Goal: Task Accomplishment & Management: Use online tool/utility

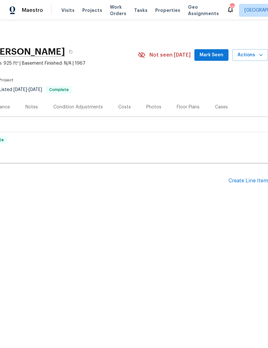
scroll to position [0, 95]
click at [247, 181] on div "Create Line Item" at bounding box center [248, 181] width 40 height 6
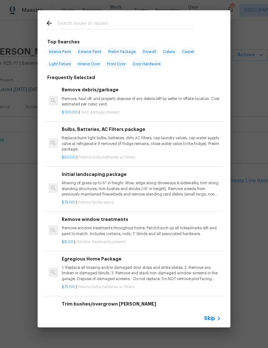
click at [124, 26] on input "text" at bounding box center [126, 24] width 136 height 10
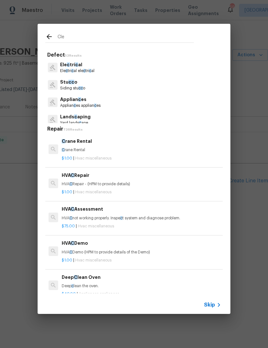
type input "Clea"
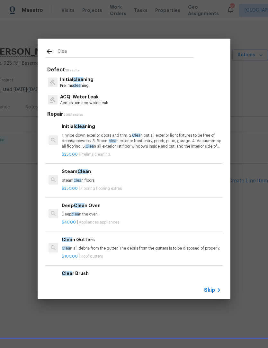
click at [88, 82] on p "Initial clea ning" at bounding box center [76, 79] width 33 height 7
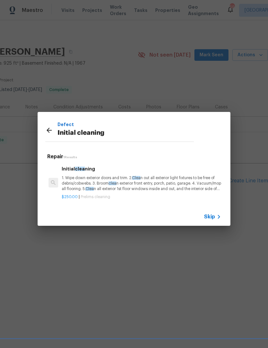
click at [179, 183] on p "1. Wipe down exterior doors and trim. 2. Clea n out all exterior light fixtures…" at bounding box center [141, 183] width 159 height 16
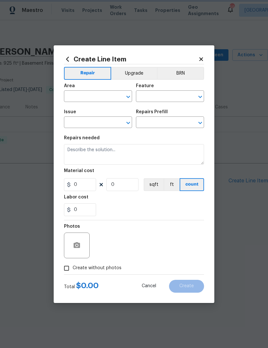
type input "Home Readiness Packages"
type input "Initial cleaning"
type input "Initial cleaning $250.00"
type textarea "1. Wipe down exterior doors and trim. 2. Clean out all exterior light fixtures …"
type input "250"
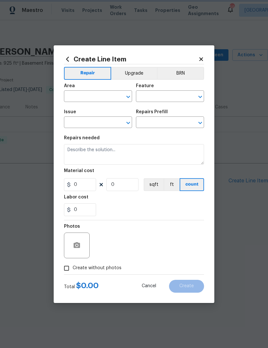
type input "1"
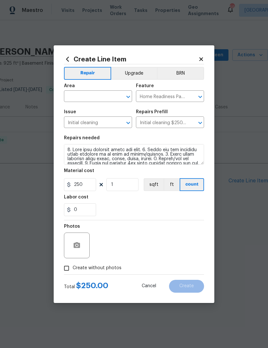
click at [101, 99] on input "text" at bounding box center [89, 97] width 50 height 10
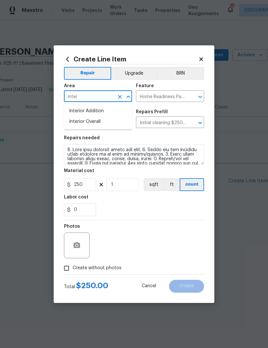
click at [90, 124] on li "Interior Overall" at bounding box center [98, 121] width 68 height 11
type input "Interior Overall"
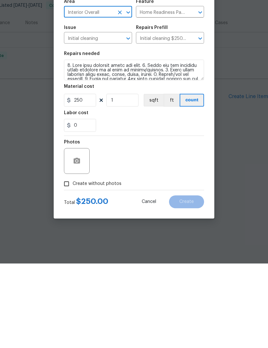
click at [59, 185] on div "Create Line Item Repair Upgrade BRN Area Interior Overall ​ Feature Home Readin…" at bounding box center [134, 173] width 161 height 257
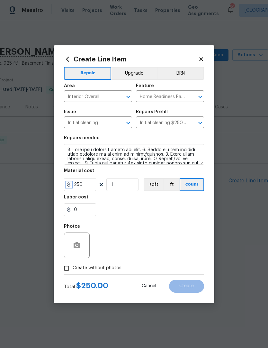
click at [71, 183] on icon at bounding box center [68, 184] width 5 height 5
click at [71, 264] on input "Create without photos" at bounding box center [66, 268] width 12 height 12
checkbox input "true"
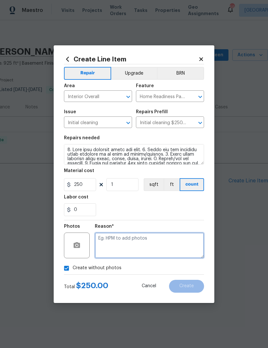
click at [124, 252] on textarea at bounding box center [149, 245] width 109 height 26
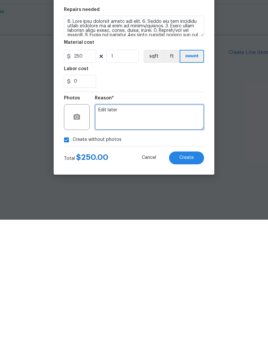
type textarea "Edit later"
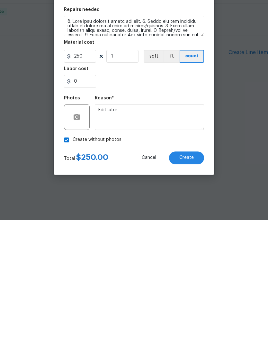
click at [180, 283] on span "Create" at bounding box center [186, 285] width 14 height 5
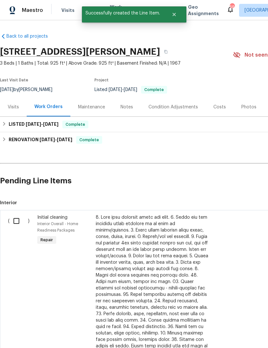
scroll to position [0, 0]
click at [17, 218] on input "checkbox" at bounding box center [19, 220] width 18 height 13
checkbox input "true"
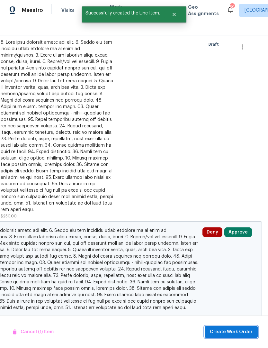
click at [232, 329] on span "Create Work Order" at bounding box center [231, 332] width 43 height 8
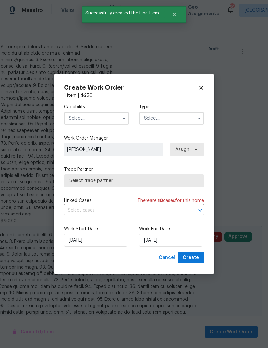
scroll to position [170, 95]
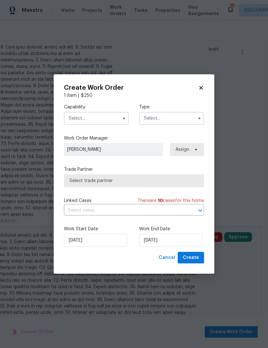
click at [113, 120] on input "text" at bounding box center [96, 118] width 65 height 13
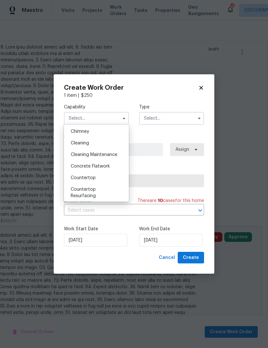
scroll to position [86, 0]
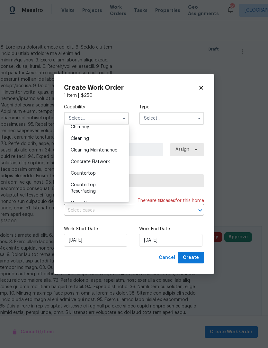
click at [99, 138] on div "Cleaning" at bounding box center [97, 139] width 62 height 12
type input "Cleaning"
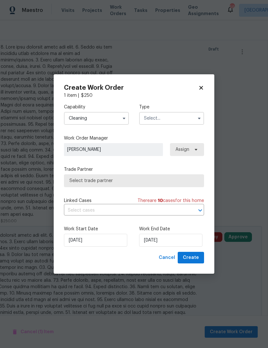
click at [164, 119] on input "text" at bounding box center [171, 118] width 65 height 13
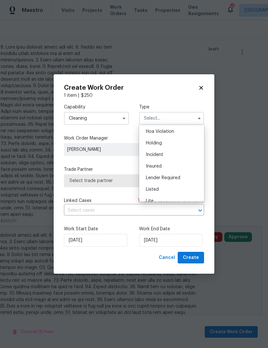
scroll to position [16, 0]
click at [171, 186] on div "Listed" at bounding box center [172, 186] width 62 height 12
type input "Listed"
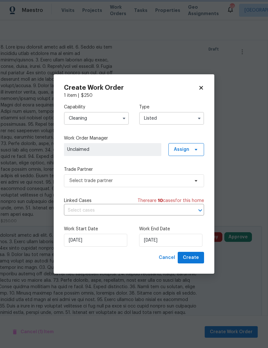
scroll to position [0, 0]
click at [189, 150] on span "Assign" at bounding box center [181, 149] width 15 height 6
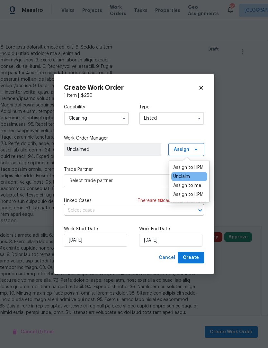
click at [197, 188] on div "Assign to me" at bounding box center [187, 185] width 28 height 6
click at [156, 165] on div "Capability Cleaning Type Listed Work Order Manager Joseph White Assign Trade Pa…" at bounding box center [134, 175] width 140 height 153
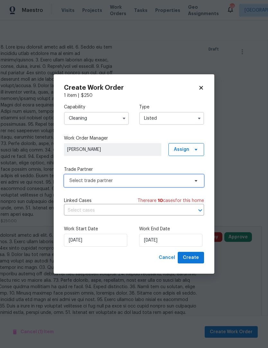
click at [149, 179] on span "Select trade partner" at bounding box center [129, 180] width 120 height 6
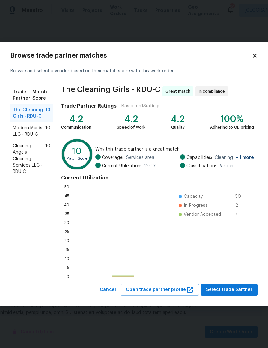
scroll to position [90, 101]
click at [38, 135] on span "Modern Maids LLC - RDU-C" at bounding box center [29, 131] width 32 height 13
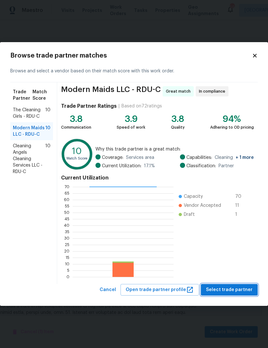
click at [233, 290] on span "Select trade partner" at bounding box center [229, 290] width 47 height 8
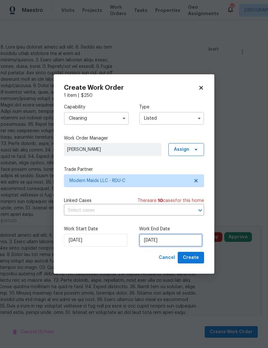
click at [178, 236] on input "8/19/2025" at bounding box center [170, 240] width 63 height 13
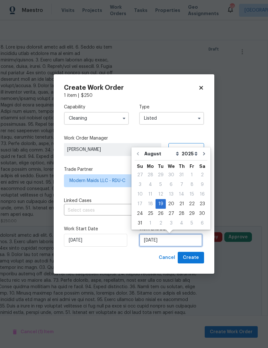
scroll to position [3, 0]
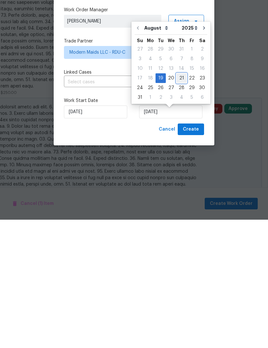
click at [177, 202] on div "21" at bounding box center [181, 206] width 10 height 9
type input "8/21/2025"
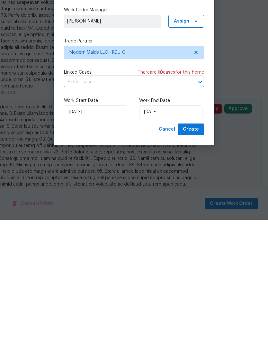
scroll to position [26, 0]
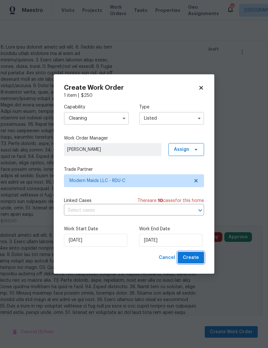
click at [197, 257] on span "Create" at bounding box center [191, 257] width 16 height 8
checkbox input "false"
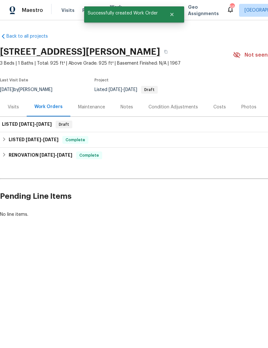
scroll to position [0, 0]
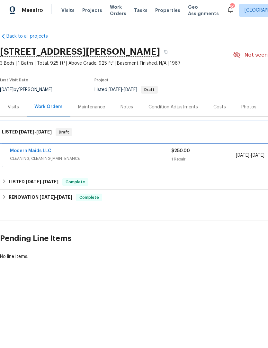
click at [41, 142] on div "LISTED 8/19/25 - 8/21/25 Draft" at bounding box center [181, 132] width 363 height 21
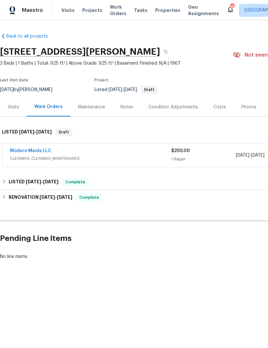
click at [44, 152] on link "Modern Maids LLC" at bounding box center [30, 150] width 41 height 4
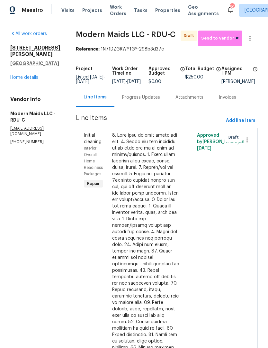
click at [34, 75] on link "Home details" at bounding box center [24, 77] width 28 height 4
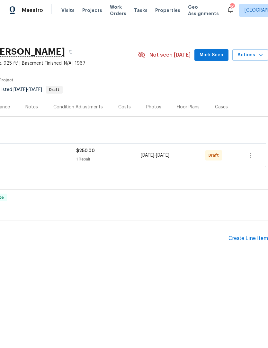
scroll to position [0, 95]
click at [245, 152] on button "button" at bounding box center [250, 154] width 15 height 15
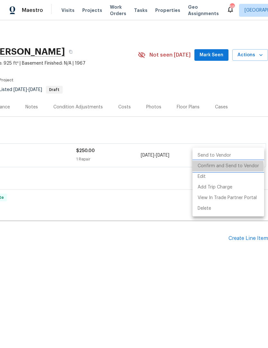
click at [221, 167] on li "Confirm and Send to Vendor" at bounding box center [228, 166] width 72 height 11
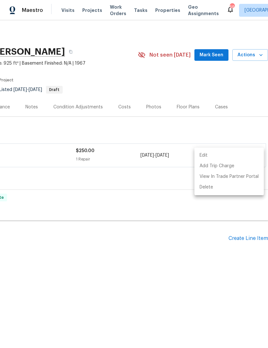
click at [153, 179] on div at bounding box center [134, 174] width 268 height 348
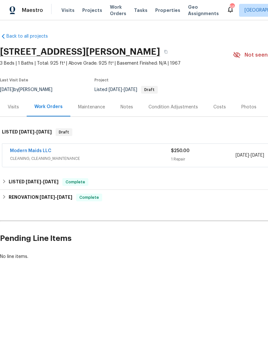
scroll to position [0, 0]
click at [37, 152] on link "Modern Maids LLC" at bounding box center [30, 150] width 41 height 4
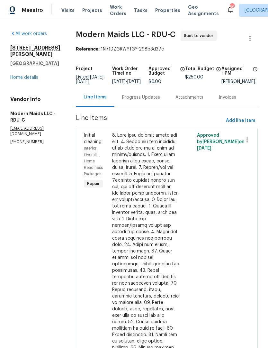
click at [154, 101] on div "Progress Updates" at bounding box center [141, 97] width 38 height 6
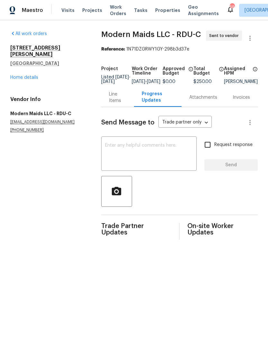
click at [152, 155] on textarea at bounding box center [149, 154] width 88 height 22
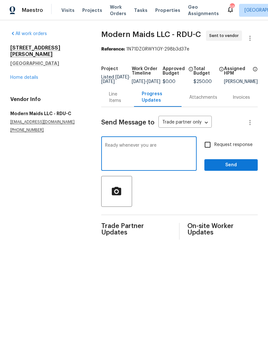
type textarea "Ready whenever you are"
click at [237, 165] on button "Send" at bounding box center [230, 165] width 53 height 12
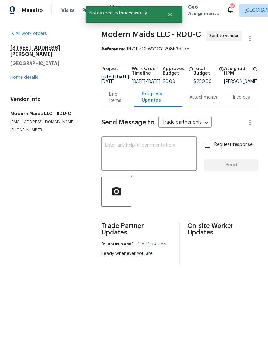
click at [22, 75] on link "Home details" at bounding box center [24, 77] width 28 height 4
